Goal: Information Seeking & Learning: Learn about a topic

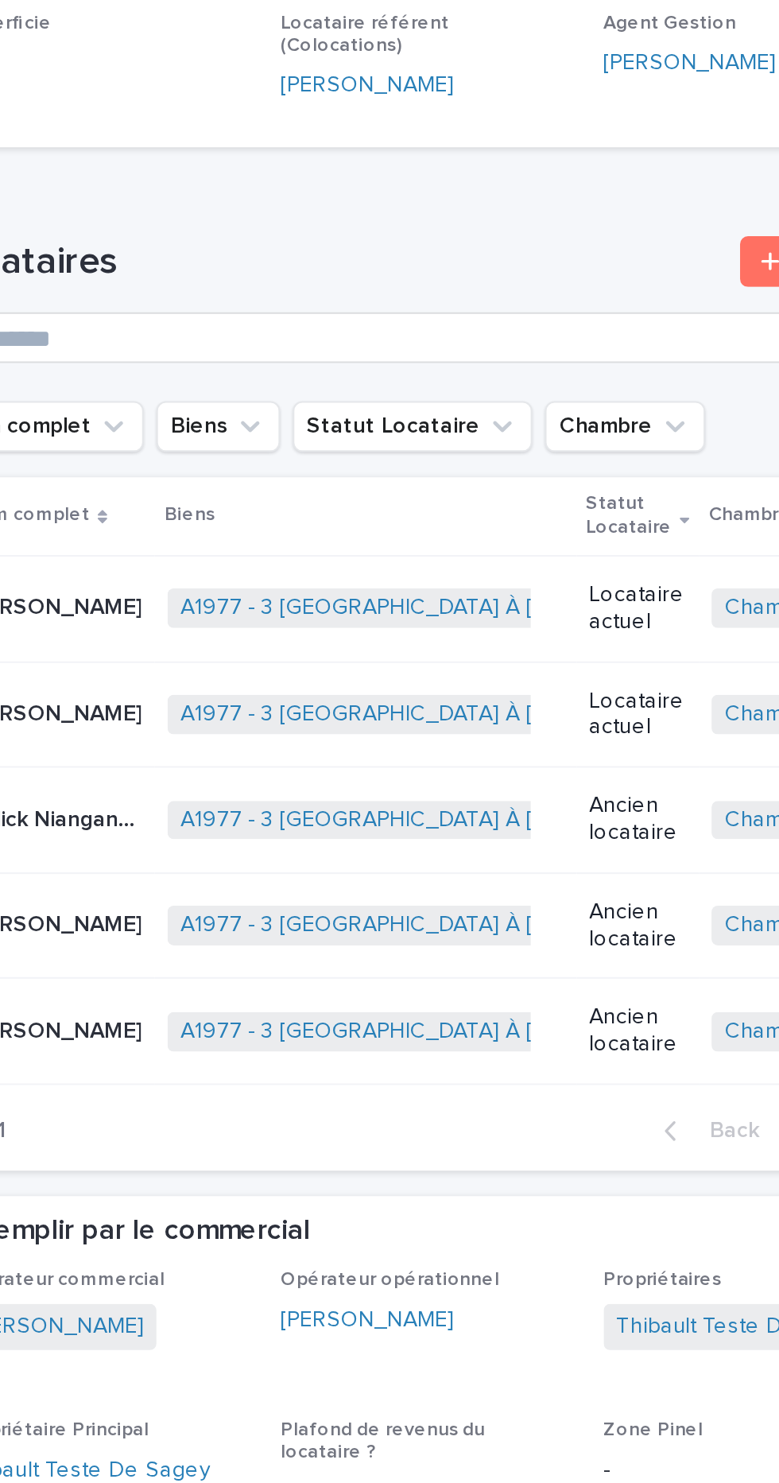
scroll to position [518, 0]
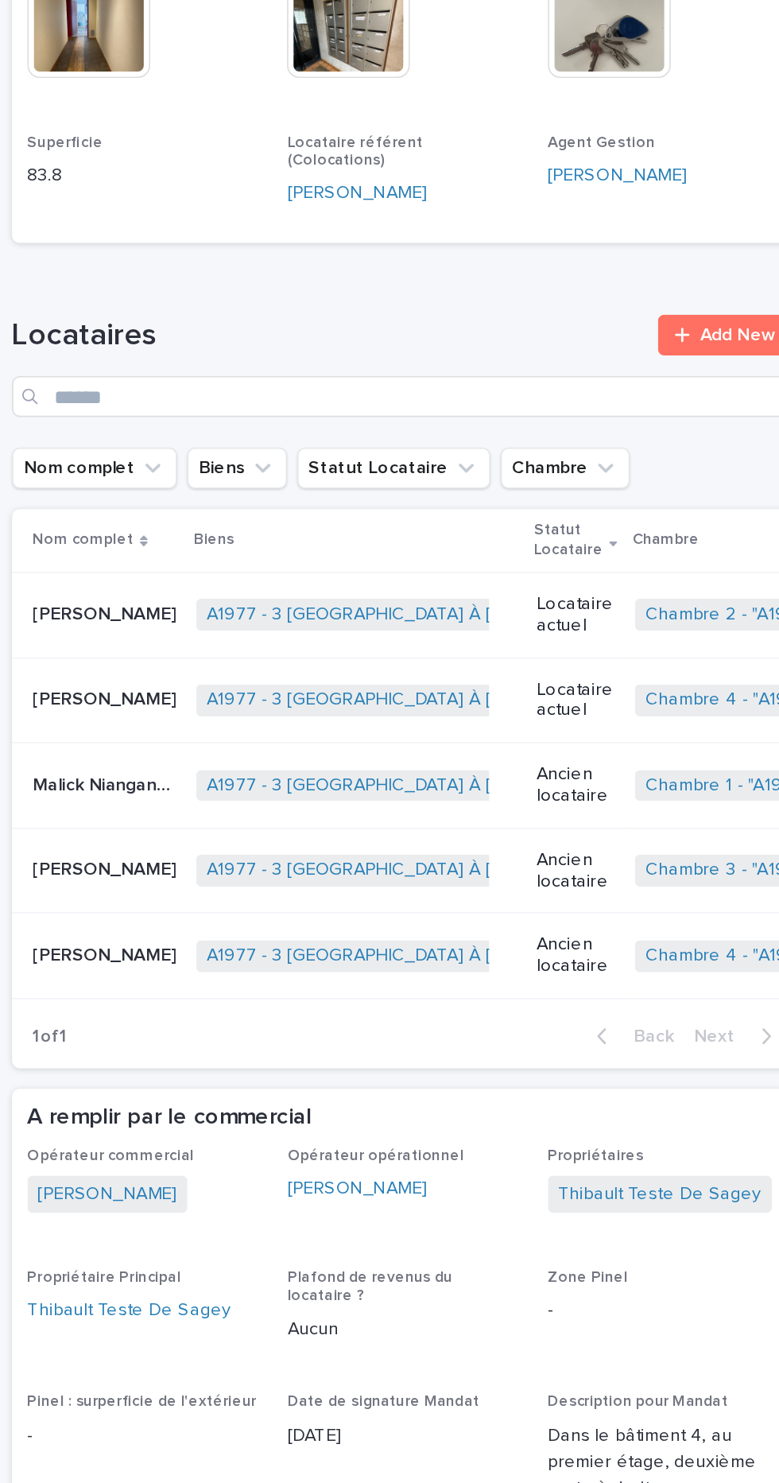
click at [328, 900] on p "[PERSON_NAME]" at bounding box center [337, 905] width 92 height 17
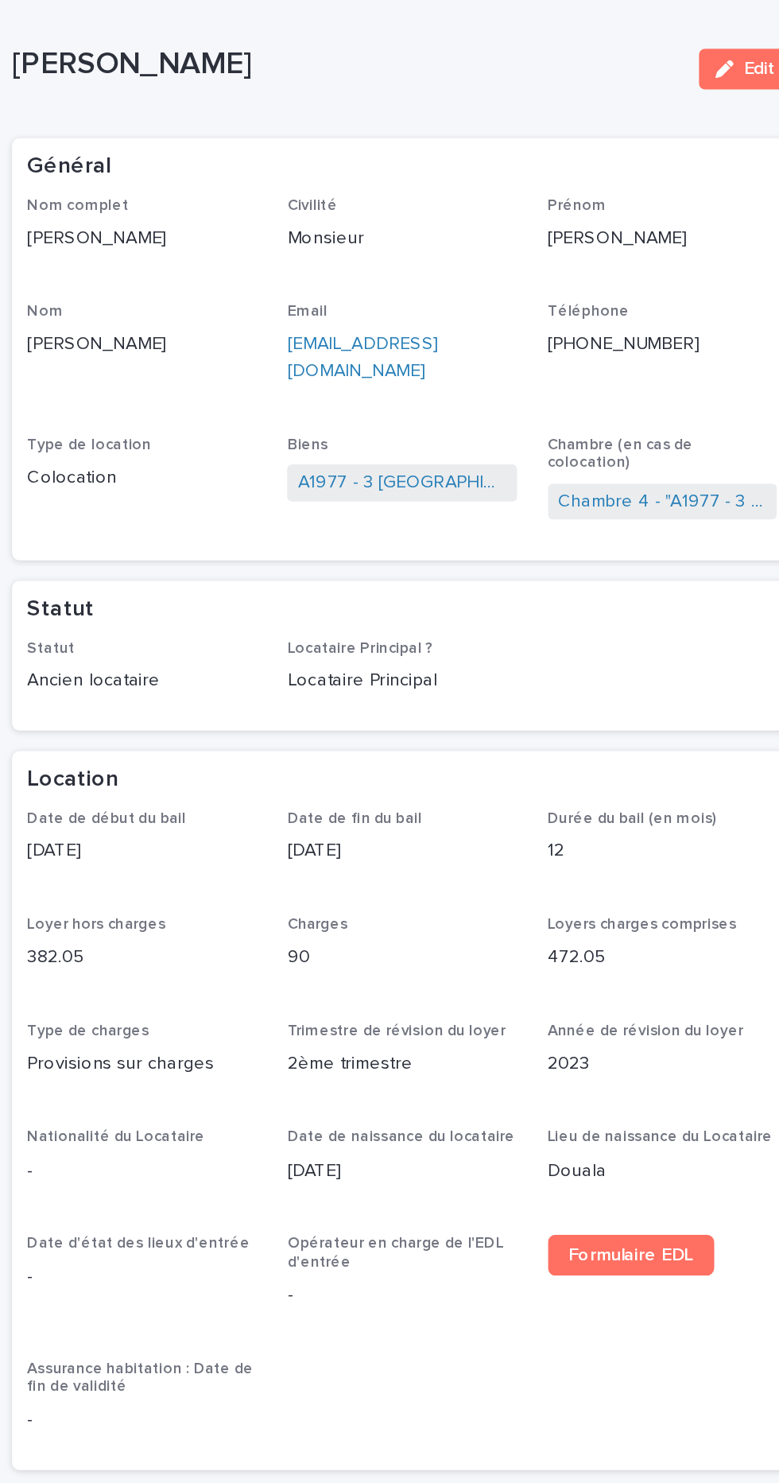
click at [525, 420] on p "Locataire Principal" at bounding box center [520, 423] width 142 height 17
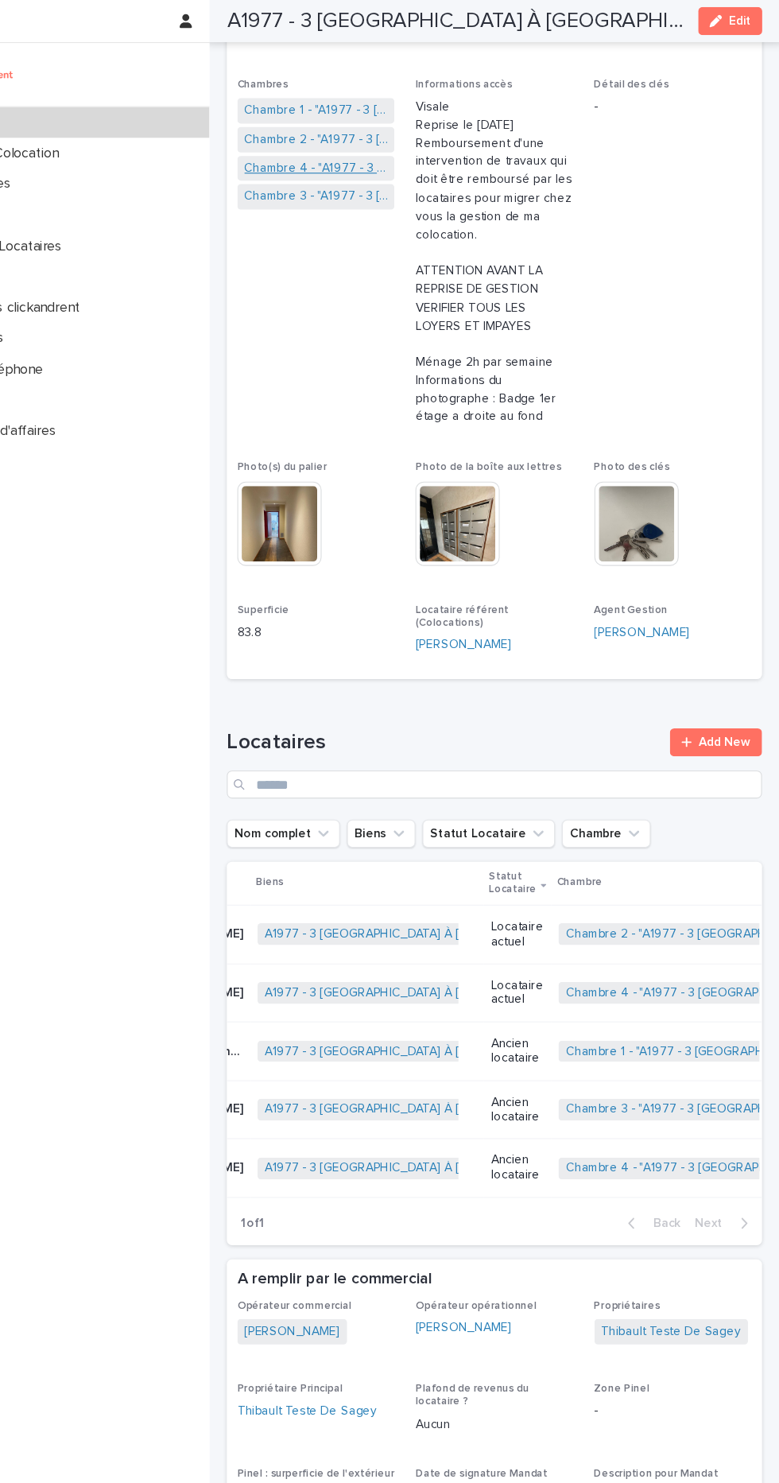
click at [296, 150] on link "Chambre 4 - "A1977 - 3 [GEOGRAPHIC_DATA] À [GEOGRAPHIC_DATA], Évry-Courcouronne…" at bounding box center [359, 153] width 130 height 17
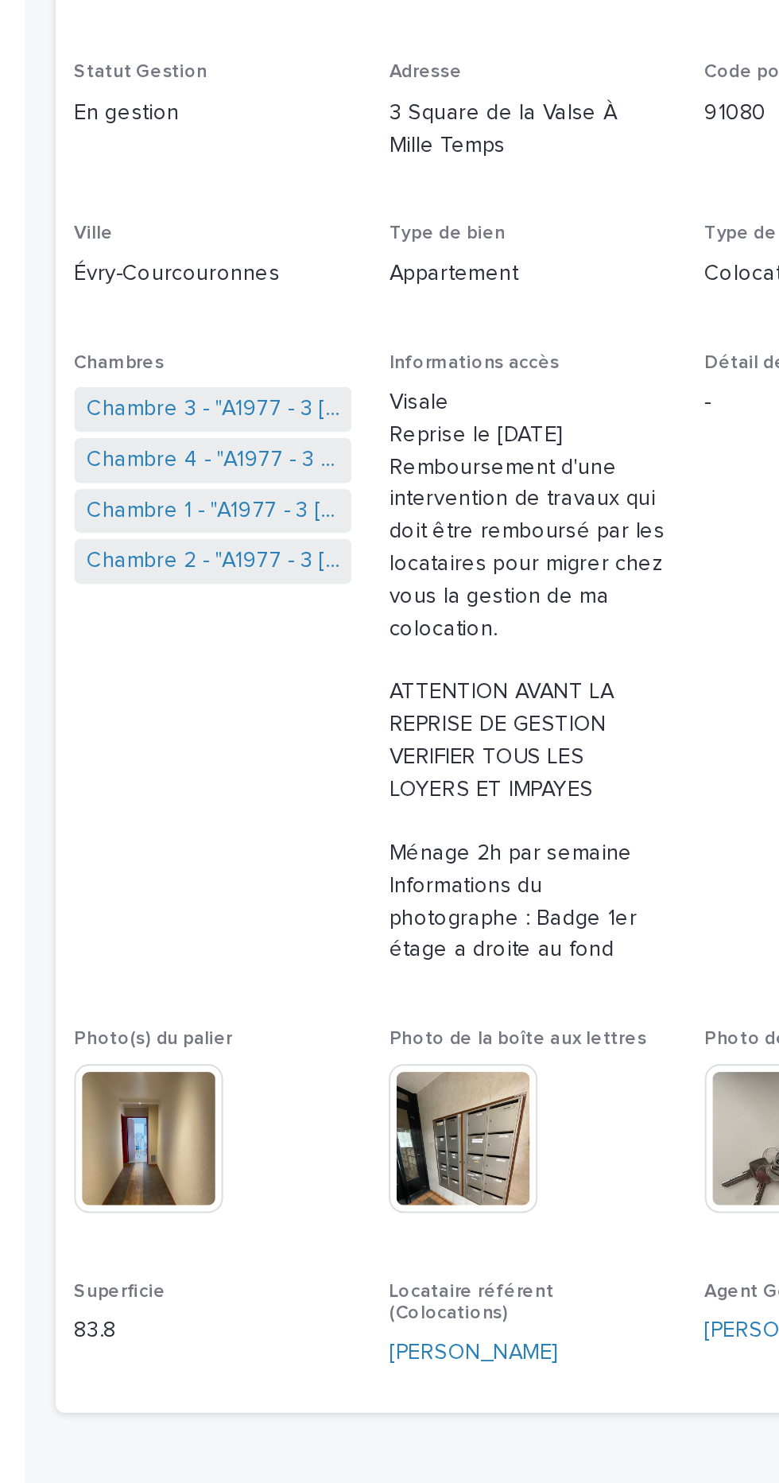
scroll to position [2, 0]
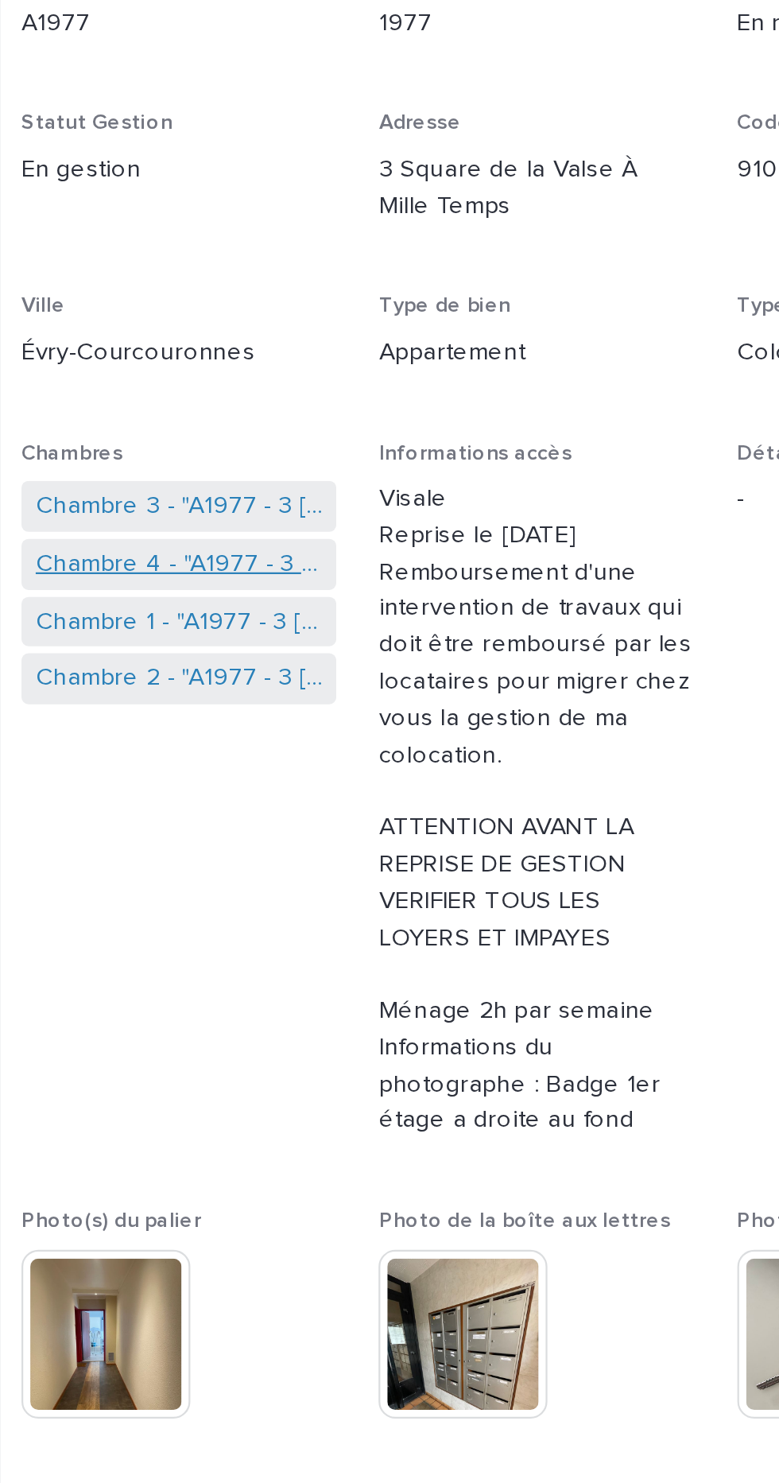
click at [362, 492] on link "Chambre 4 - "A1977 - 3 [GEOGRAPHIC_DATA] À [GEOGRAPHIC_DATA], Évry-Courcouronne…" at bounding box center [359, 491] width 130 height 17
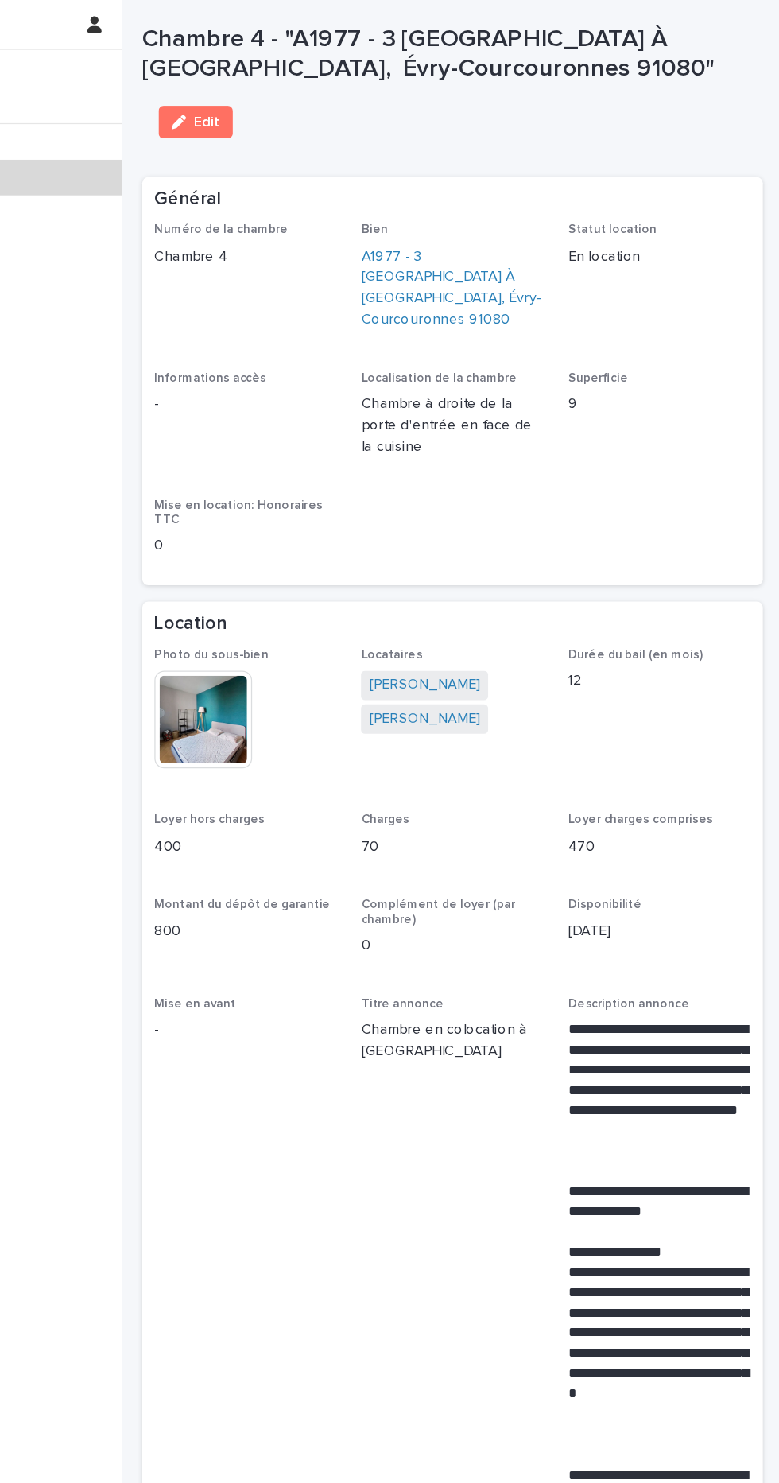
scroll to position [2, 0]
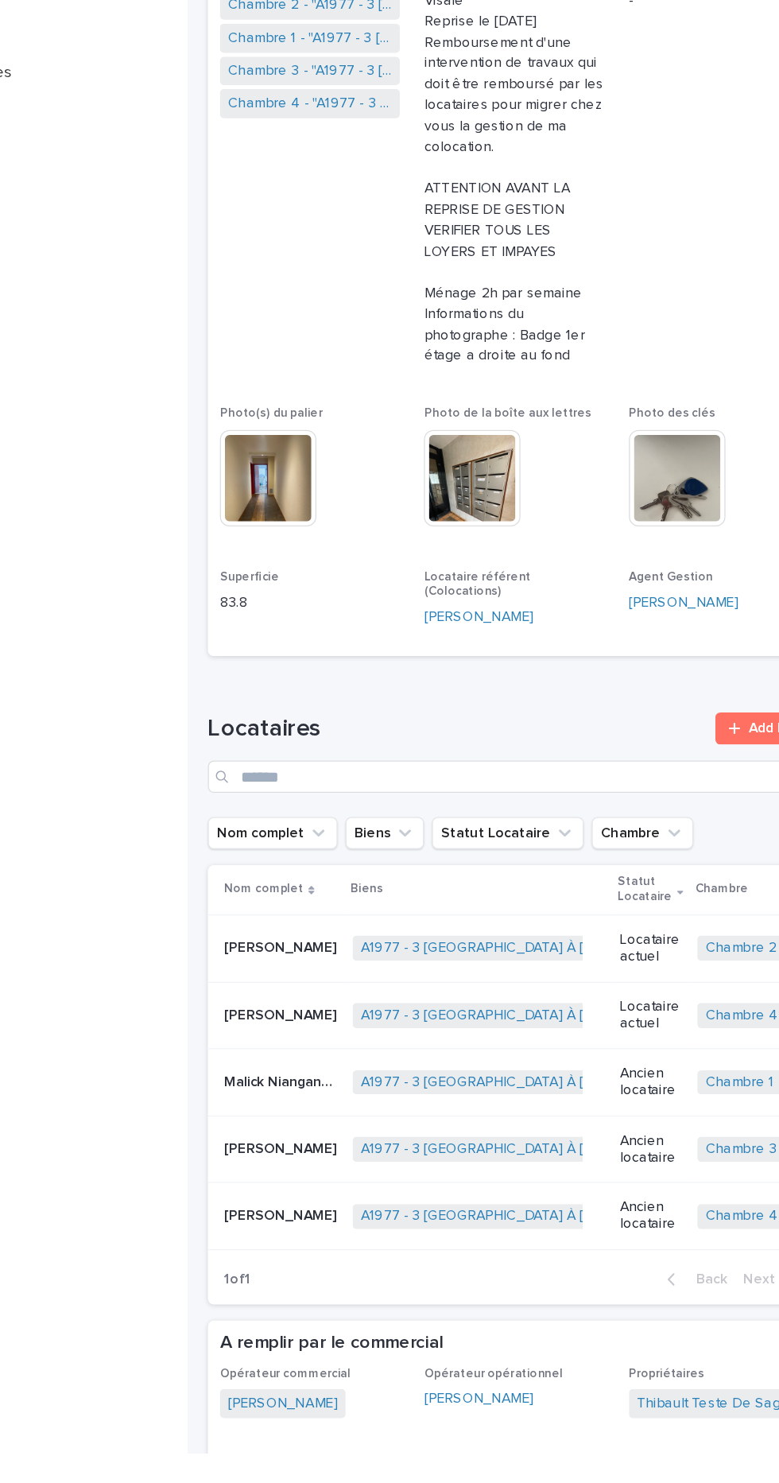
scroll to position [134, 0]
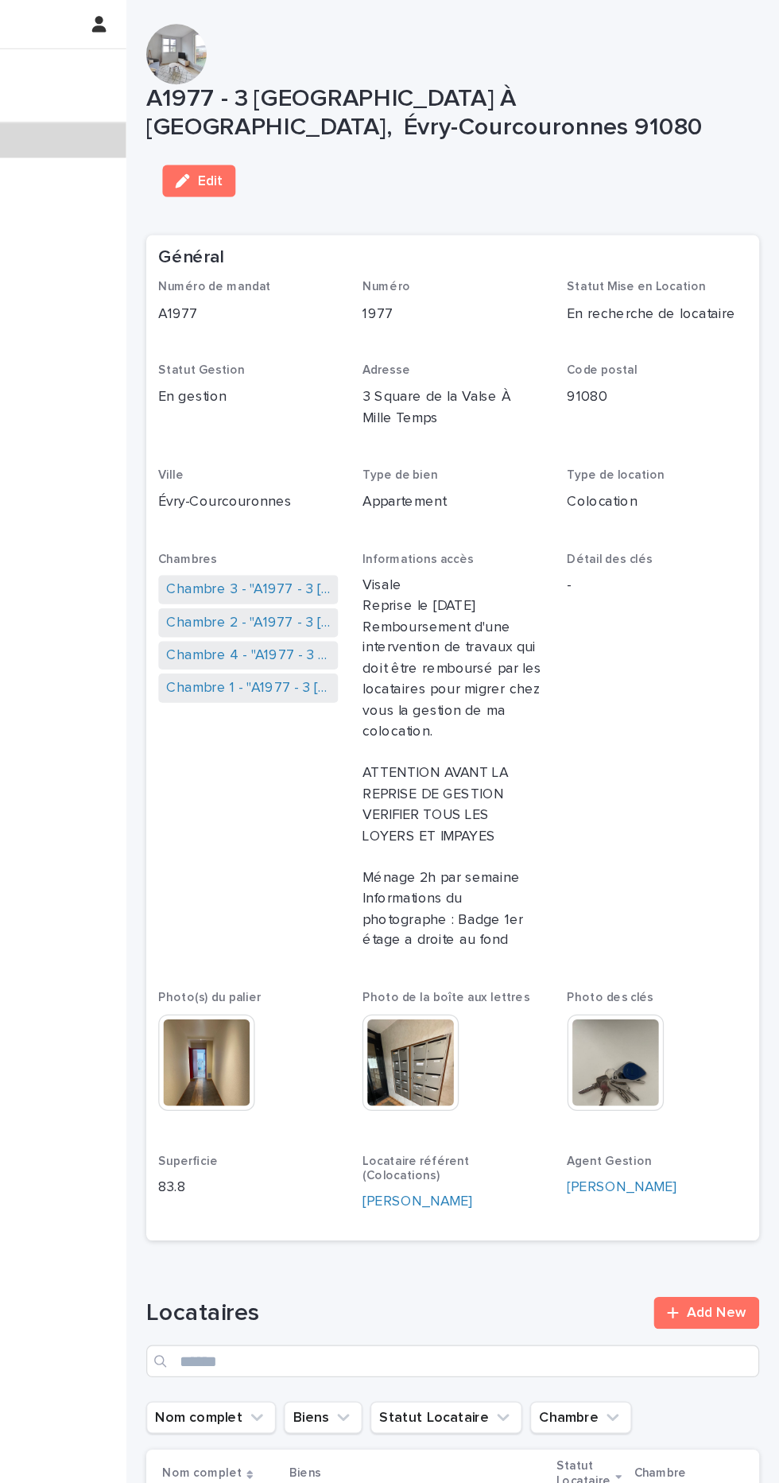
scroll to position [9, 0]
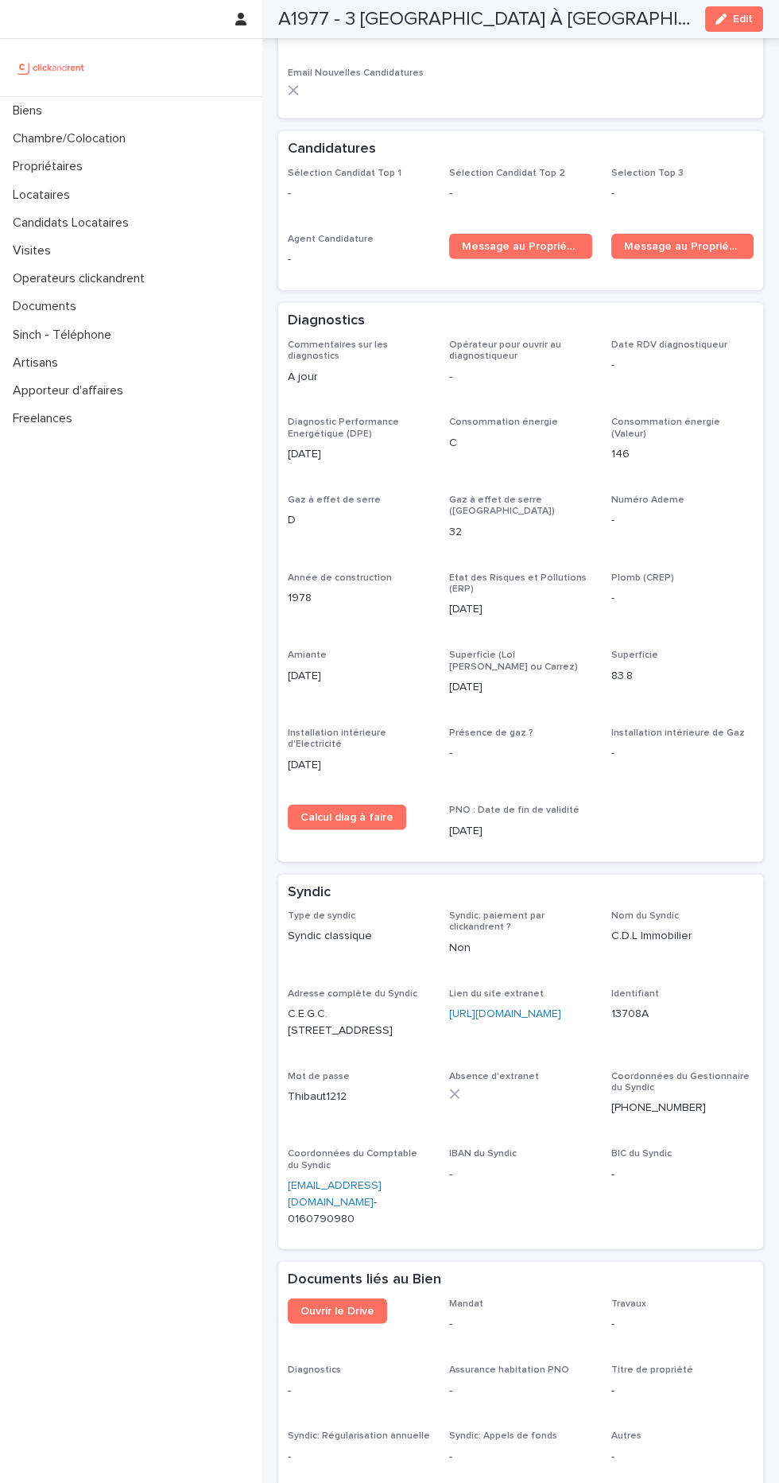
scroll to position [5373, 0]
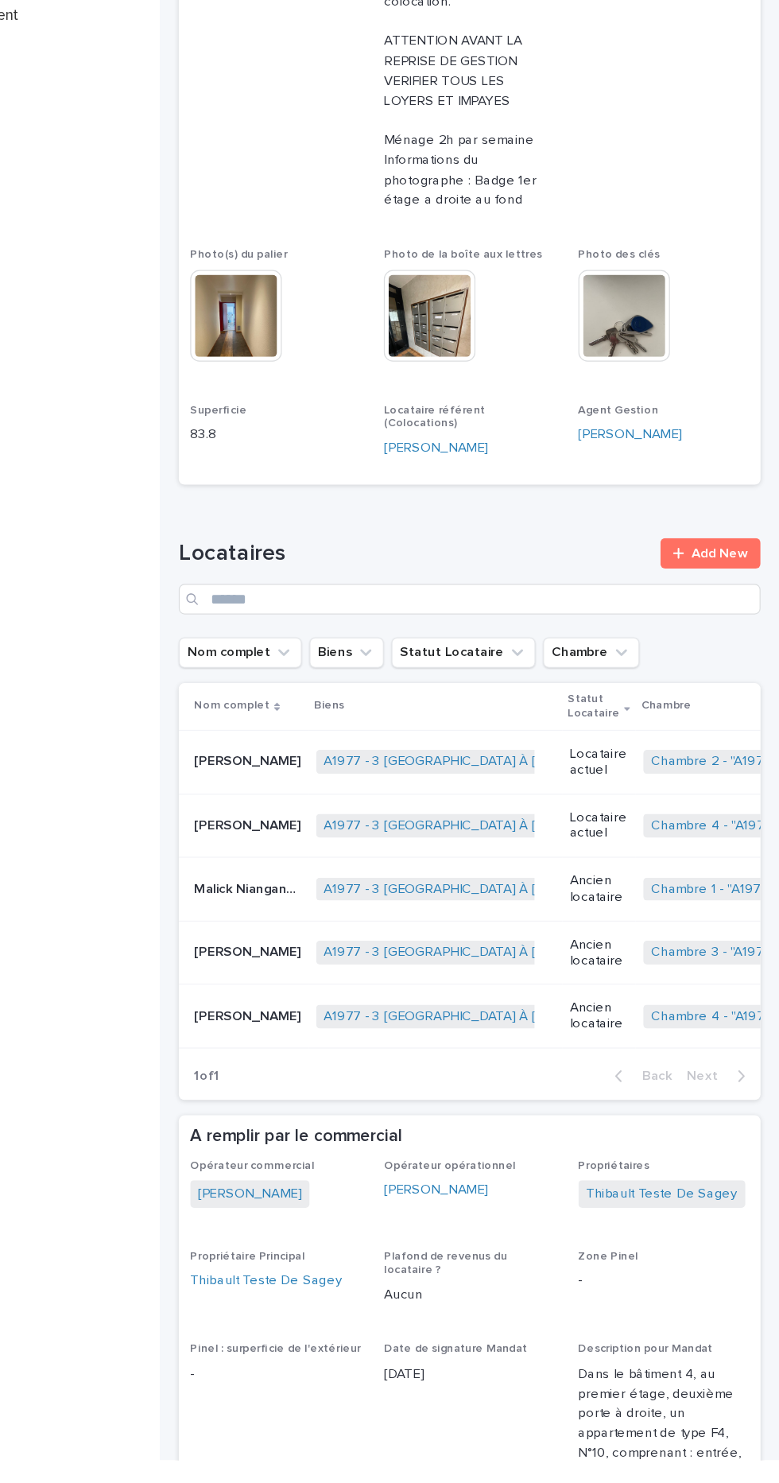
scroll to position [306, 0]
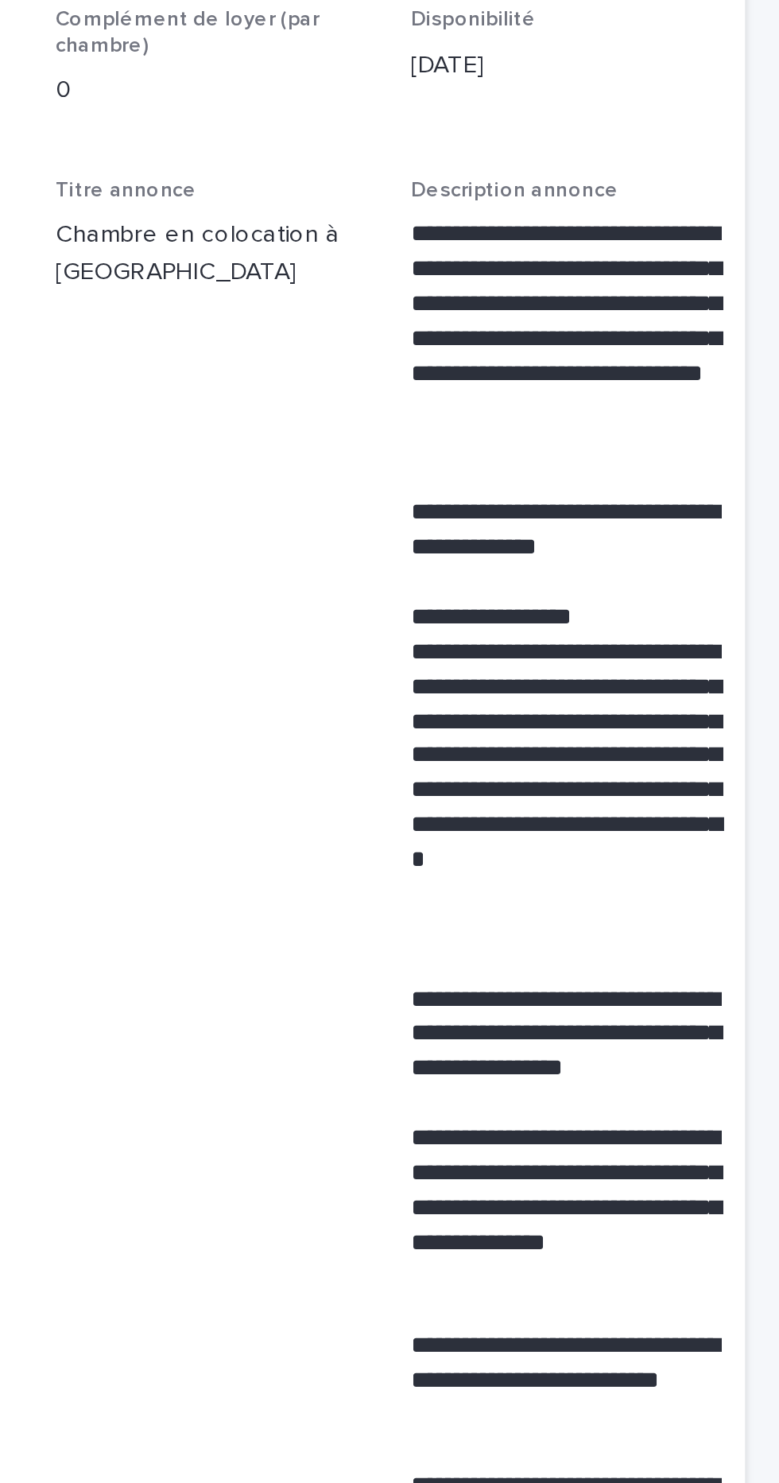
scroll to position [211, 0]
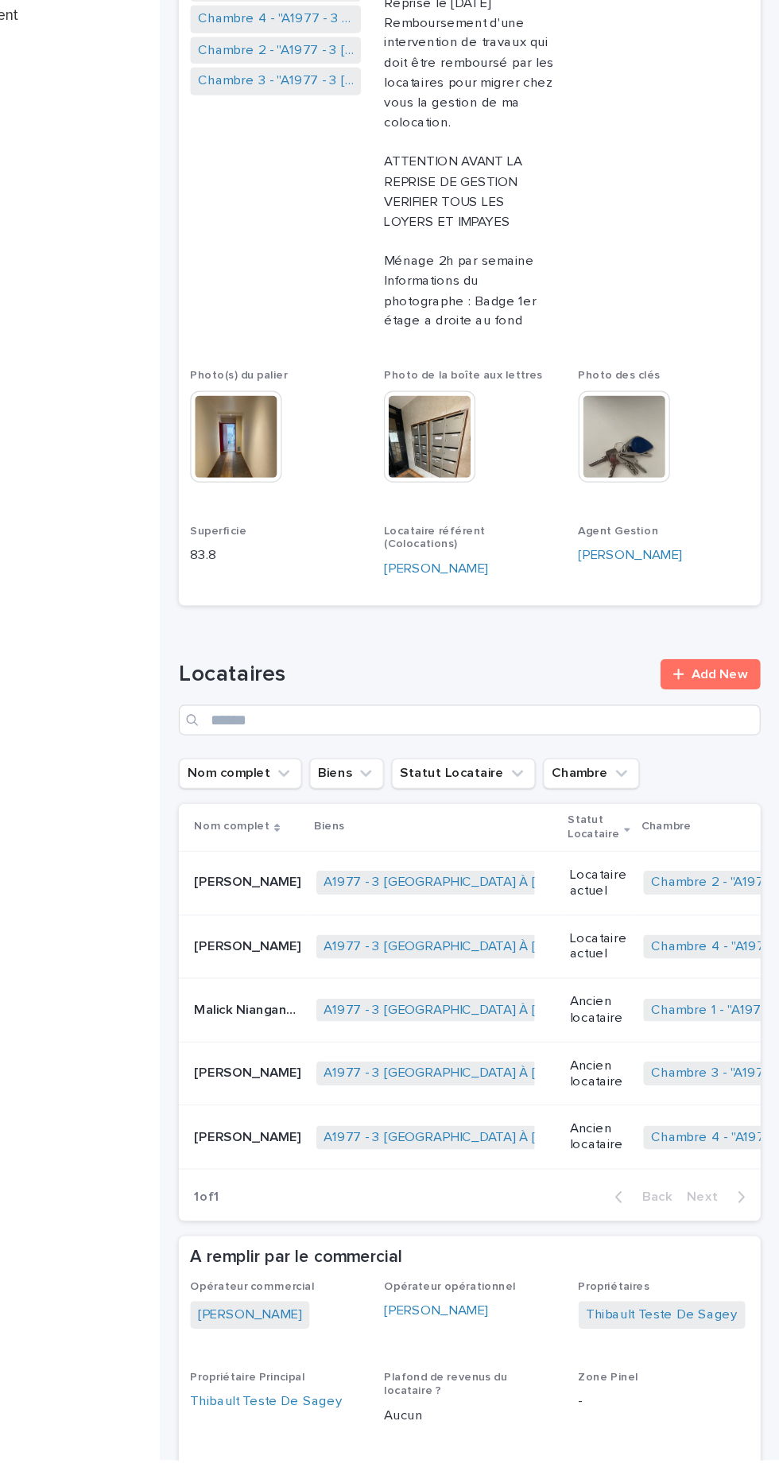
click at [151, 628] on div "Biens Chambre/Colocation Propriétaires Locataires Candidats Locataires Visites …" at bounding box center [131, 790] width 262 height 1386
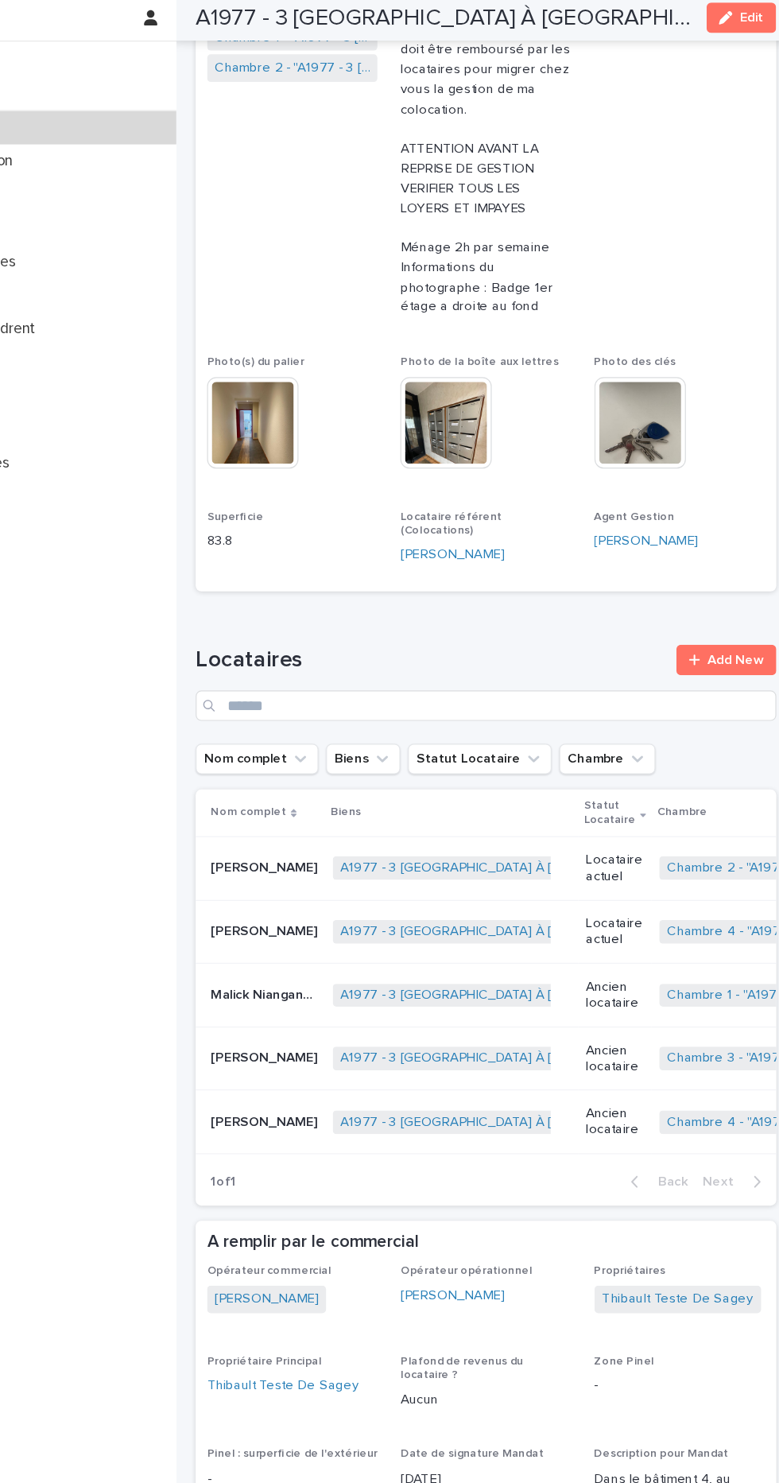
scroll to position [503, 0]
